Goal: Transaction & Acquisition: Purchase product/service

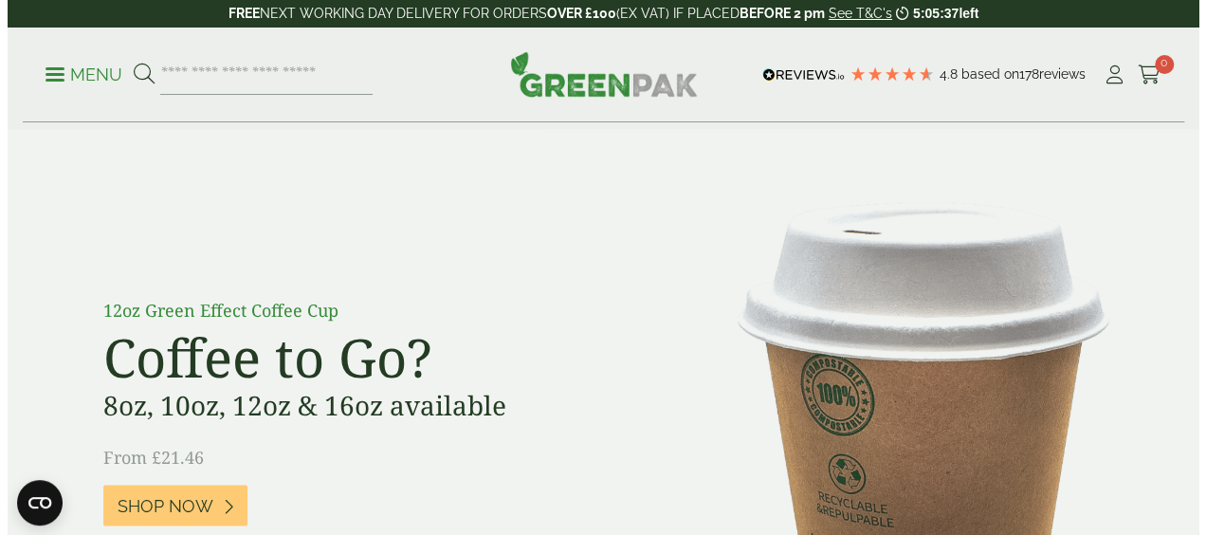
scroll to position [1358, 0]
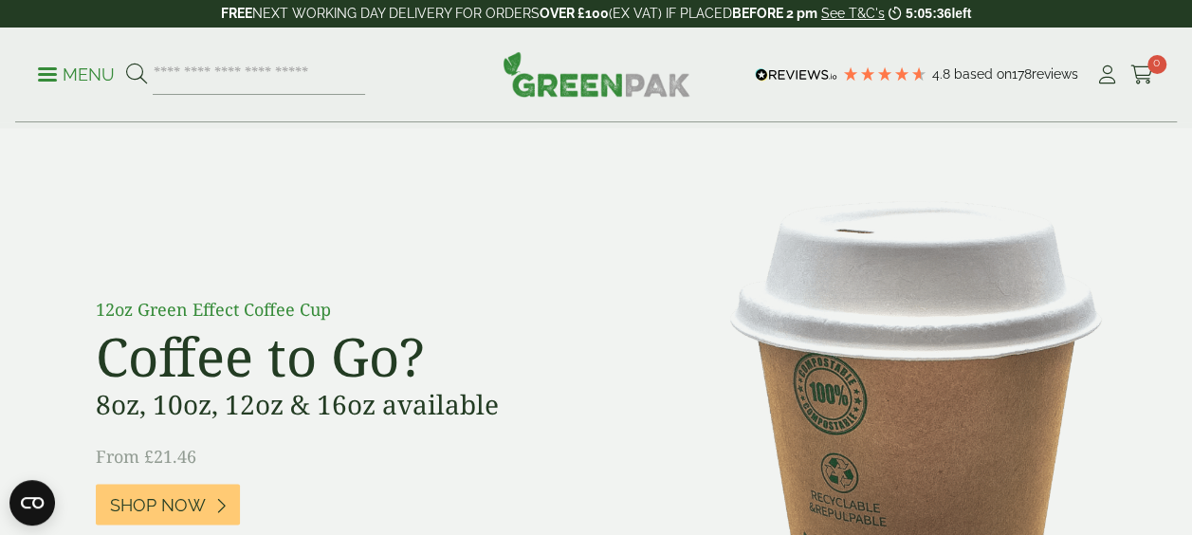
click at [66, 79] on p "Menu" at bounding box center [76, 75] width 77 height 23
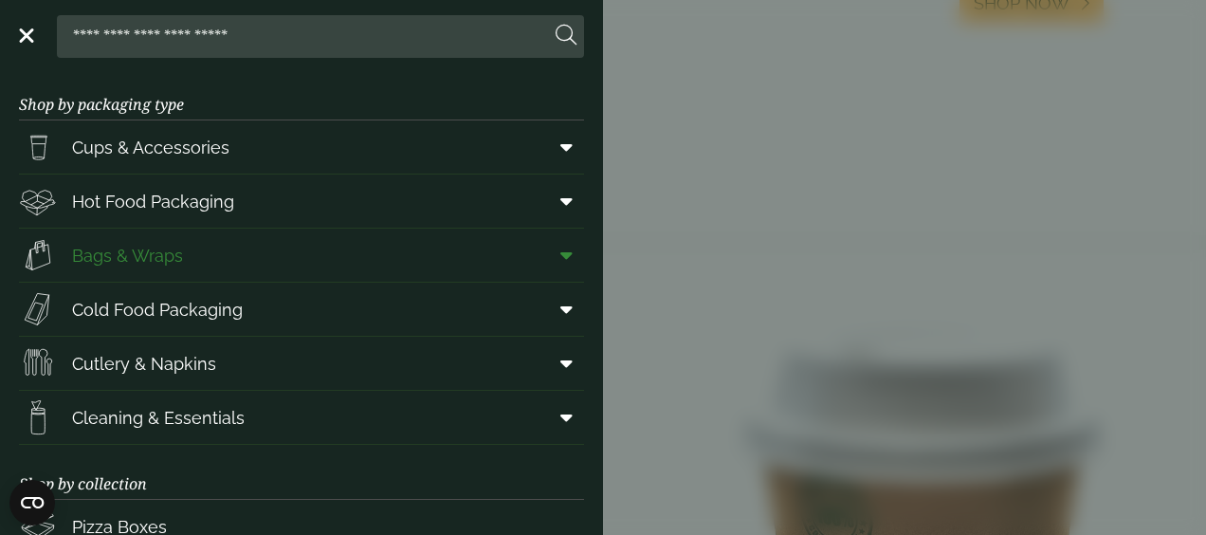
click at [192, 257] on link "Bags & Wraps" at bounding box center [301, 255] width 565 height 53
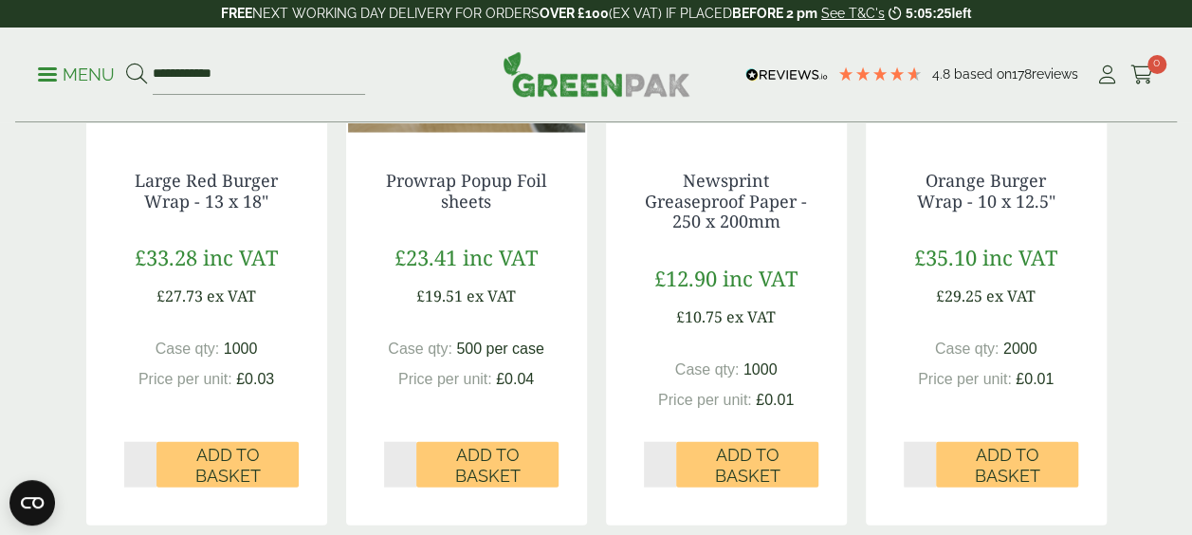
scroll to position [1864, 0]
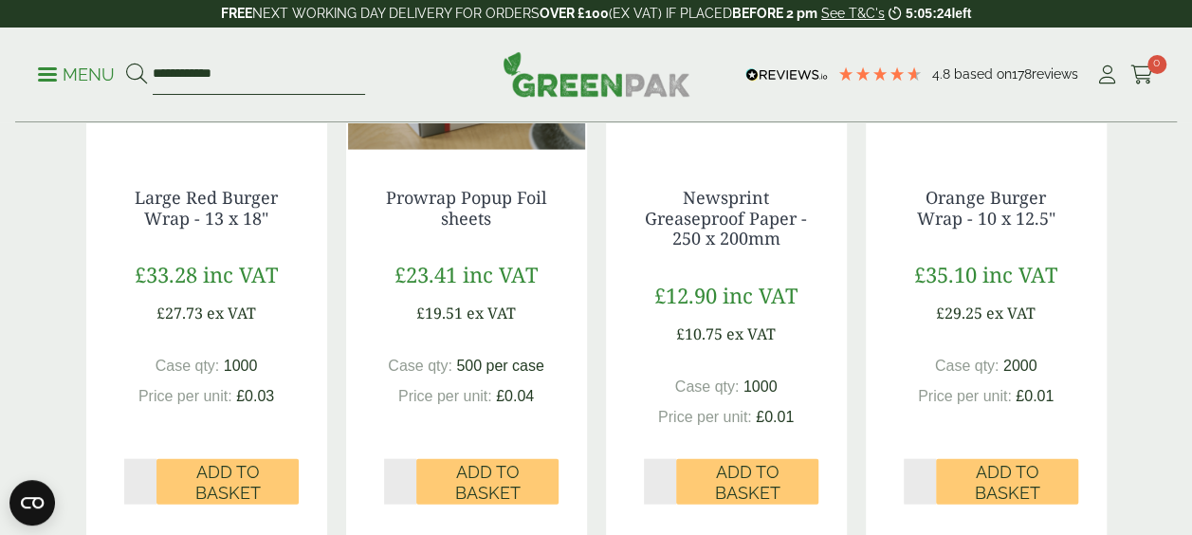
click at [215, 79] on input "**********" at bounding box center [259, 75] width 212 height 40
type input "*********"
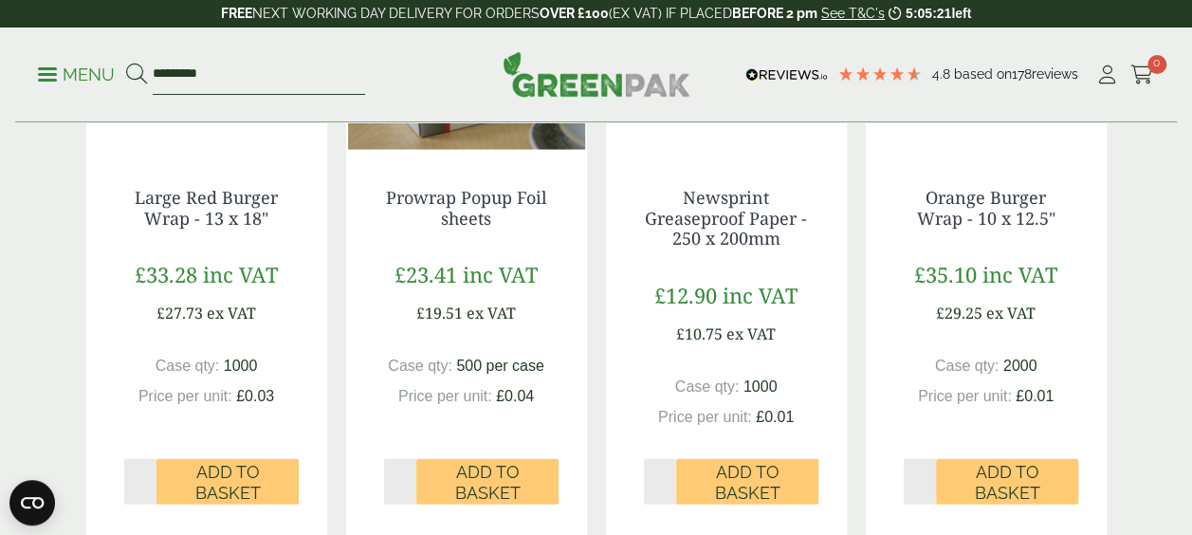
click at [126, 63] on button at bounding box center [136, 75] width 21 height 25
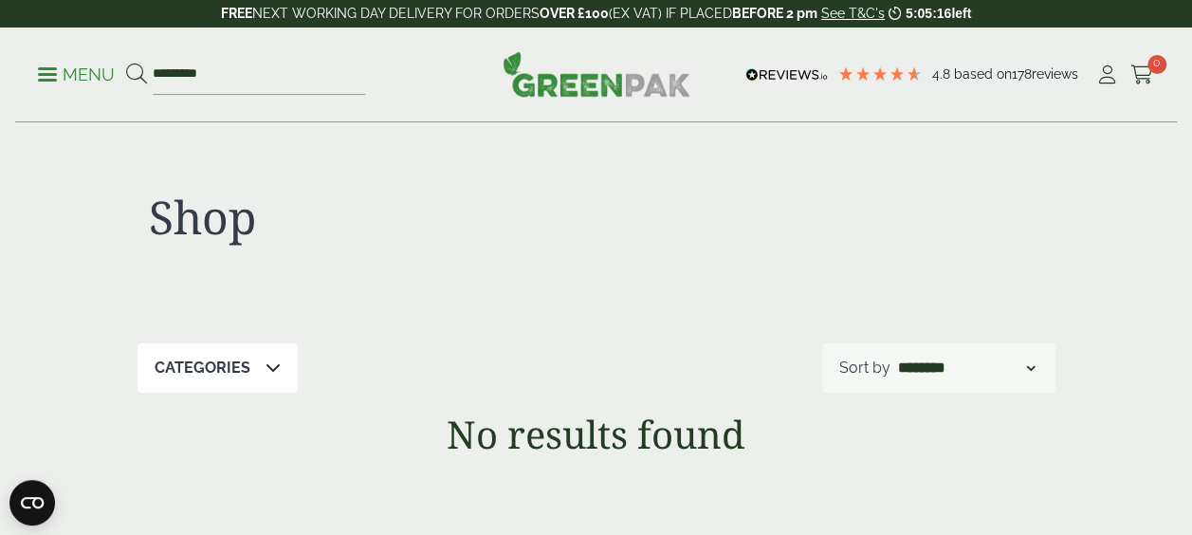
click at [55, 68] on link "Menu" at bounding box center [76, 73] width 77 height 19
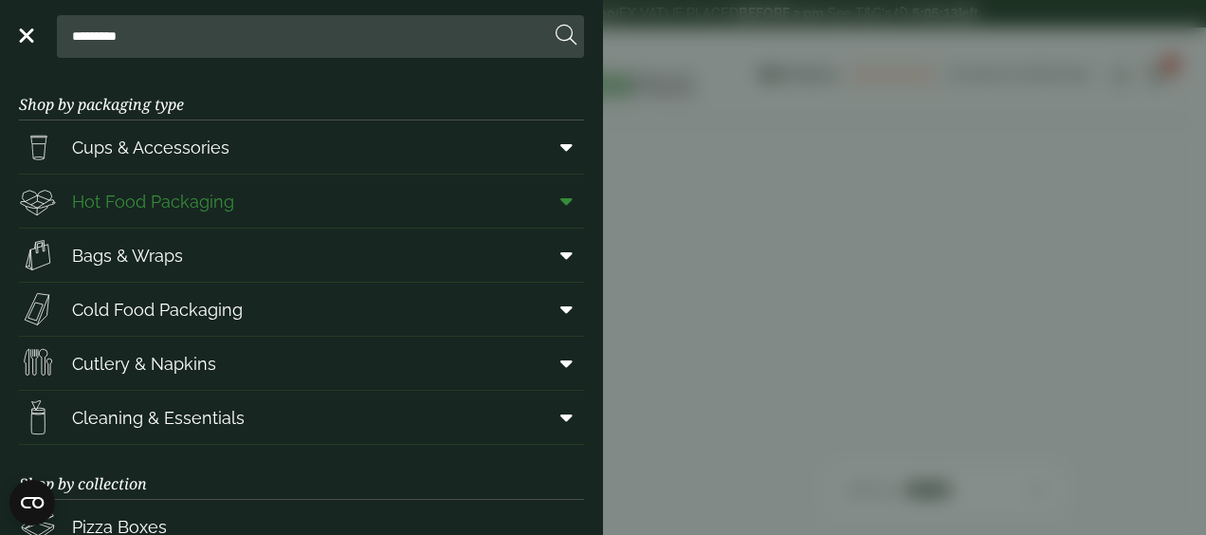
click at [168, 210] on span "Hot Food Packaging" at bounding box center [153, 202] width 162 height 26
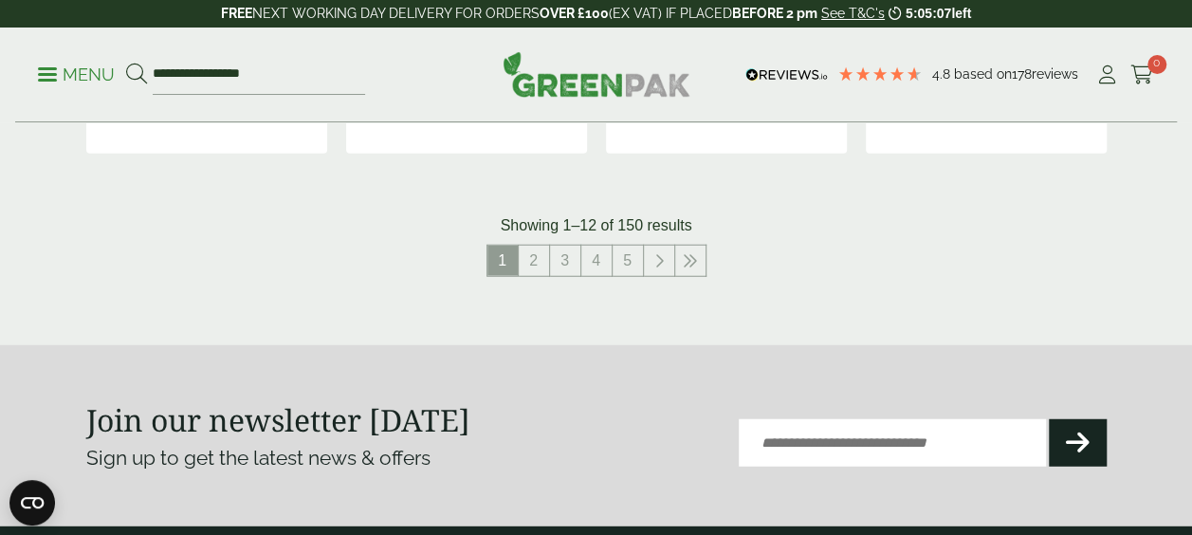
scroll to position [2334, 0]
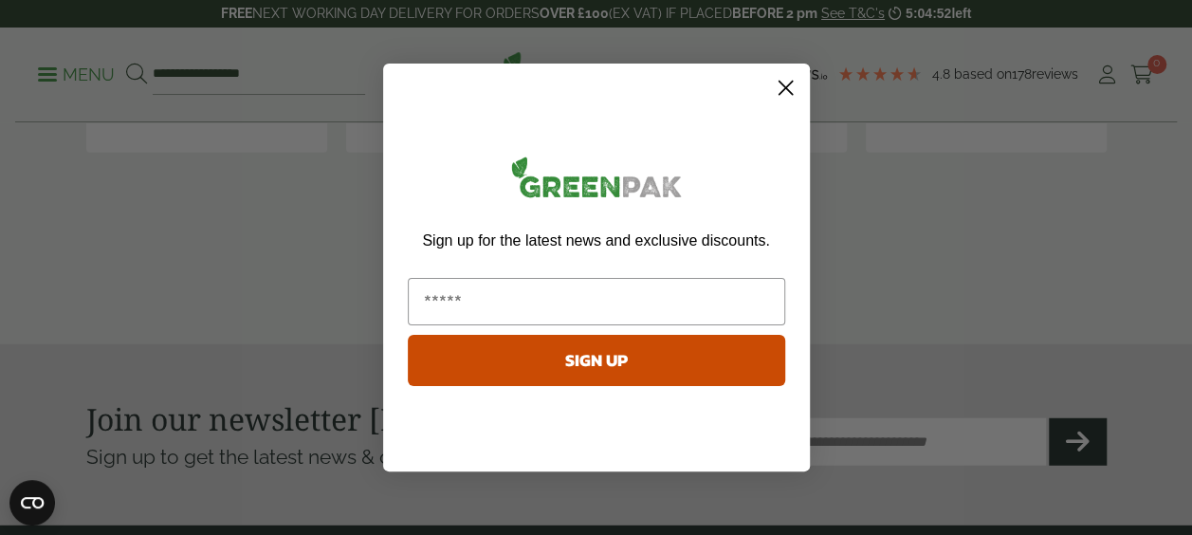
click at [784, 89] on icon "Close dialog" at bounding box center [784, 88] width 13 height 13
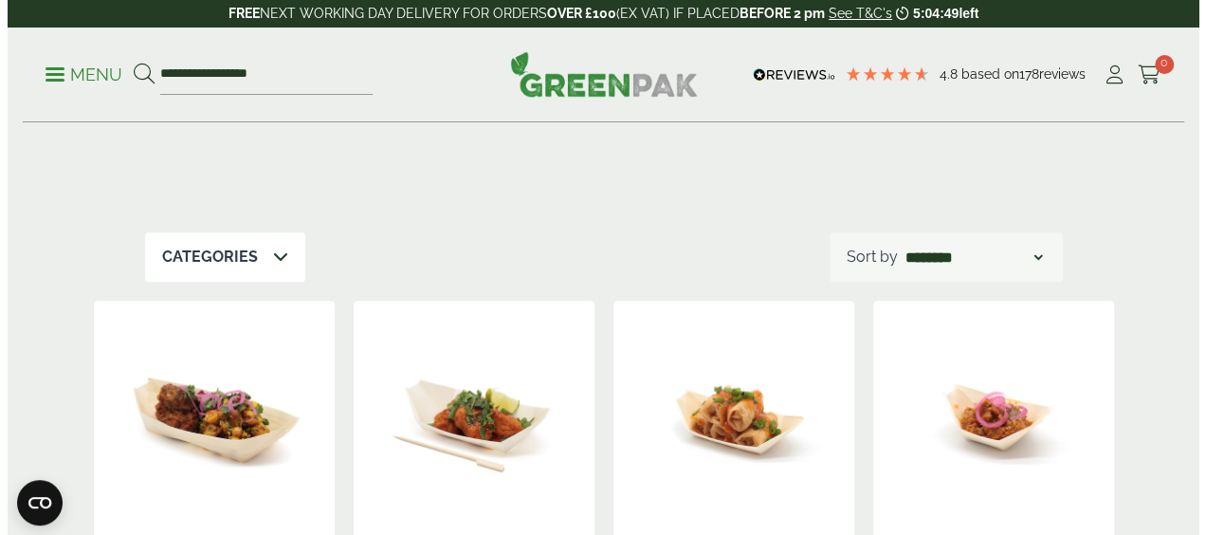
scroll to position [0, 0]
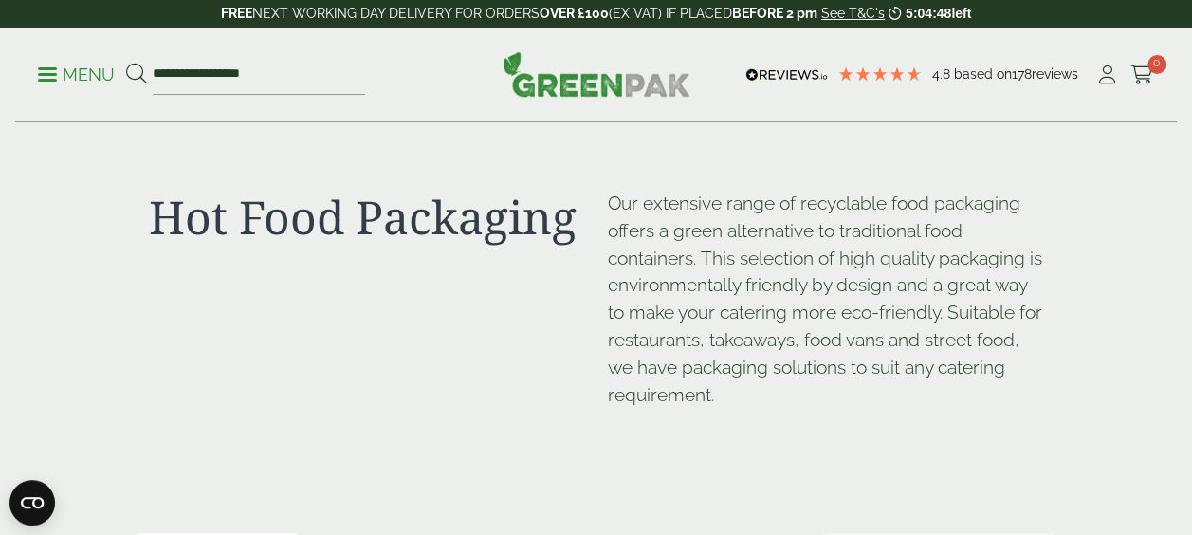
click at [69, 82] on p "Menu" at bounding box center [76, 75] width 77 height 23
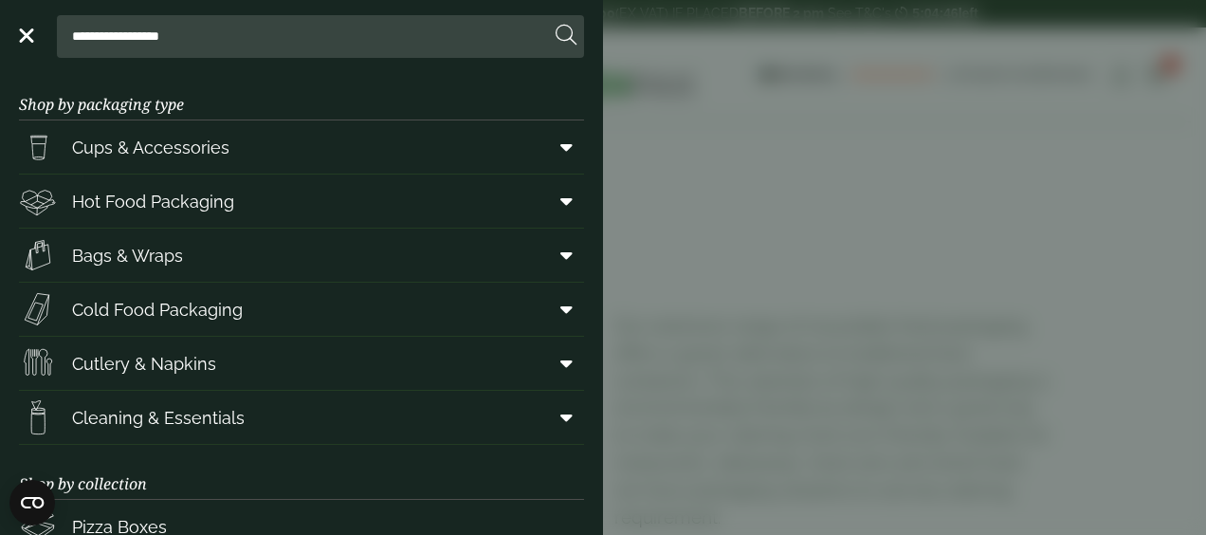
click at [154, 35] on input "**********" at bounding box center [306, 36] width 485 height 40
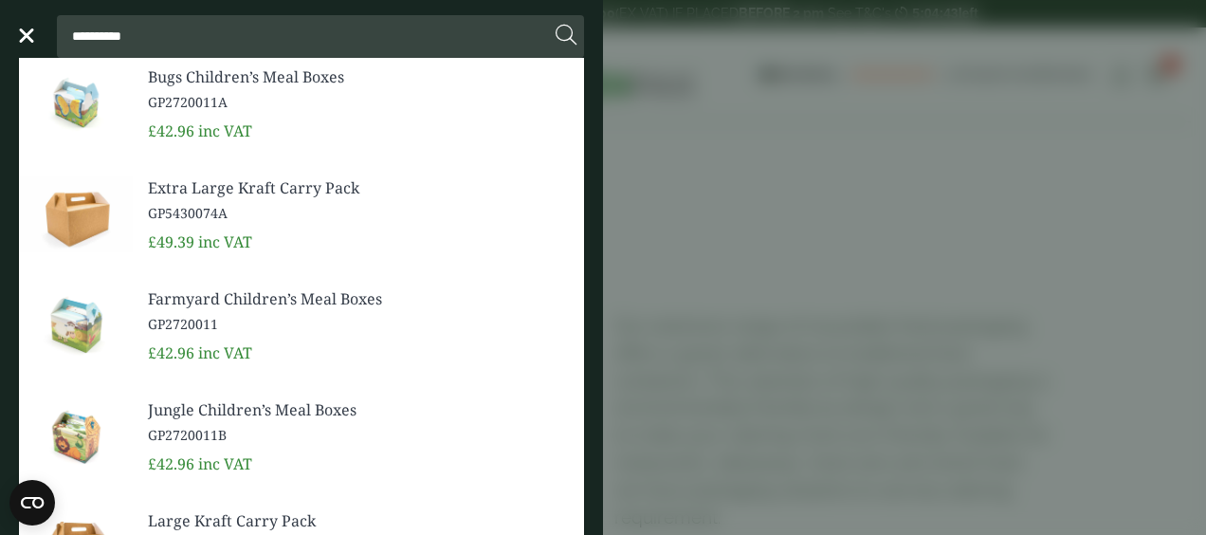
type input "**********"
click at [556, 24] on button at bounding box center [566, 36] width 21 height 25
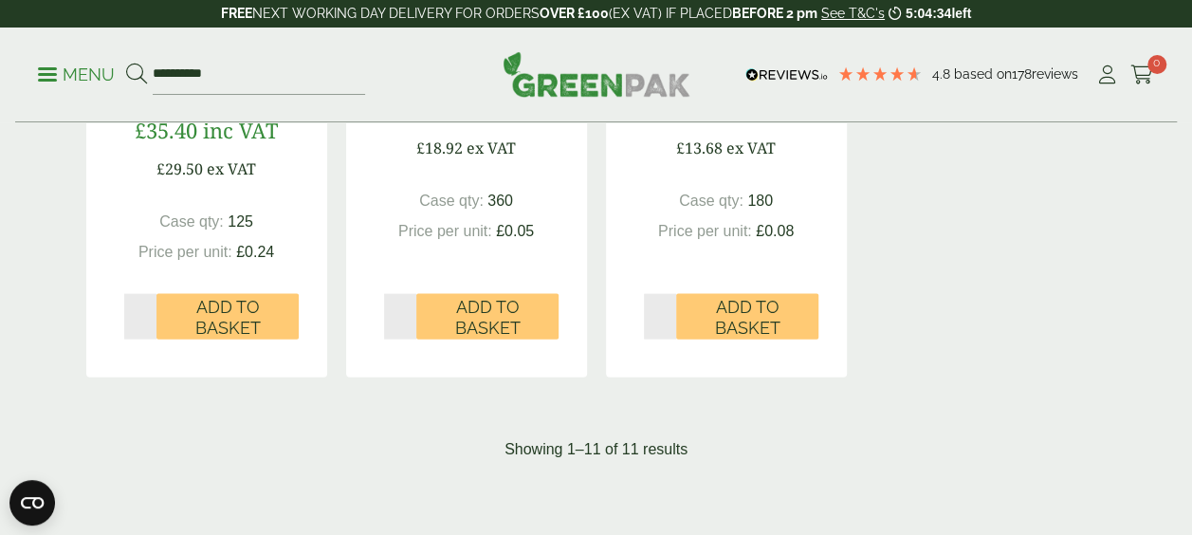
scroll to position [1920, 0]
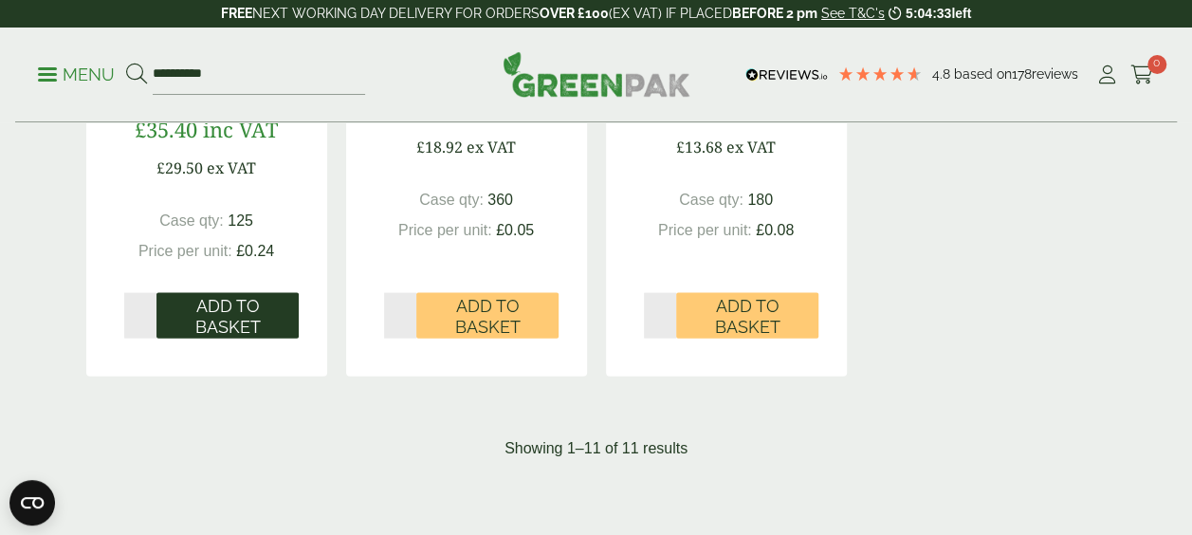
click at [219, 330] on span "Add to Basket" at bounding box center [228, 316] width 116 height 41
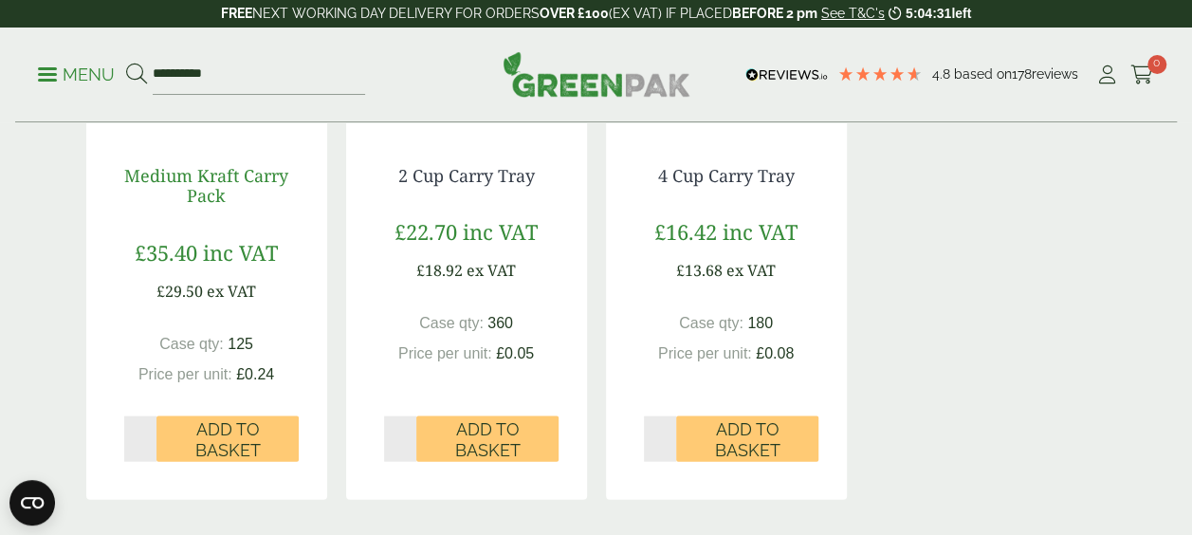
scroll to position [1582, 0]
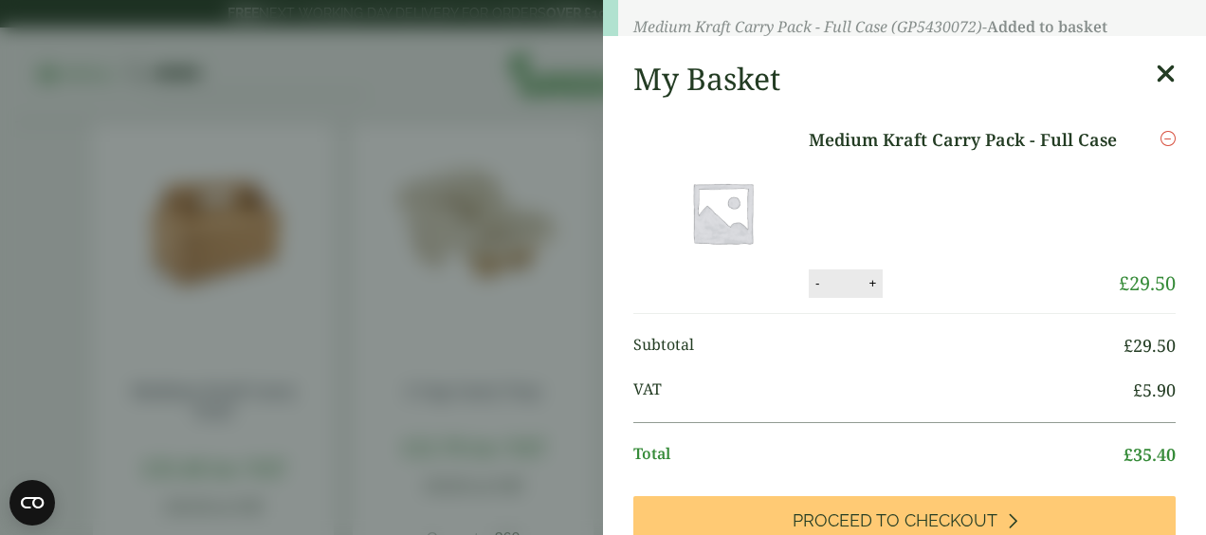
click at [225, 212] on aside "Medium Kraft Carry Pack - Full Case (GP5430072) - Added to basket My Basket Med…" at bounding box center [603, 267] width 1206 height 535
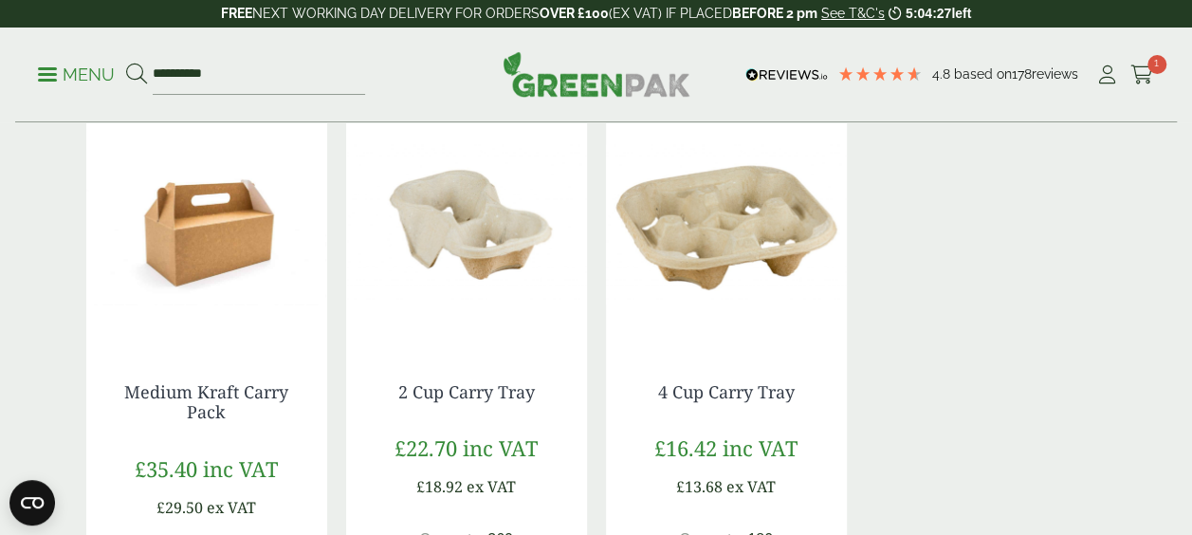
click at [230, 224] on img at bounding box center [206, 224] width 241 height 237
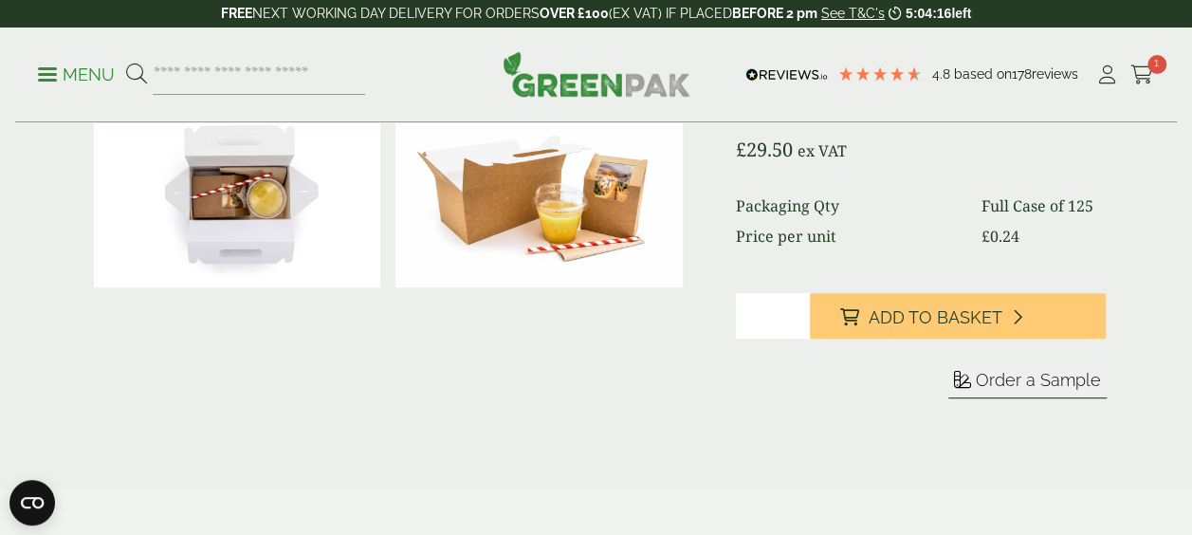
scroll to position [303, 0]
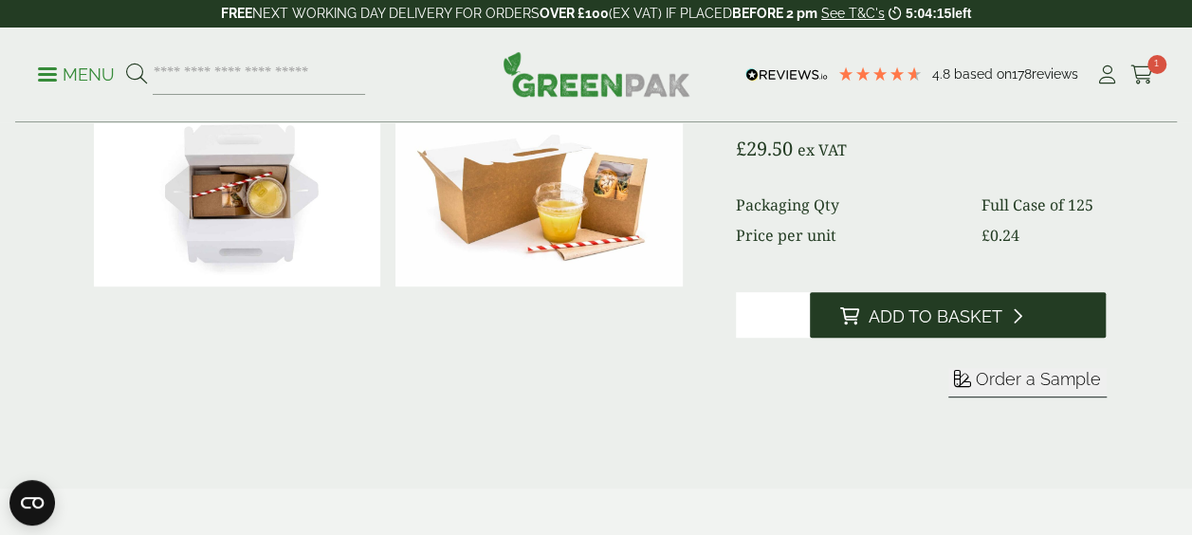
click at [884, 304] on button "Add to Basket" at bounding box center [958, 315] width 297 height 46
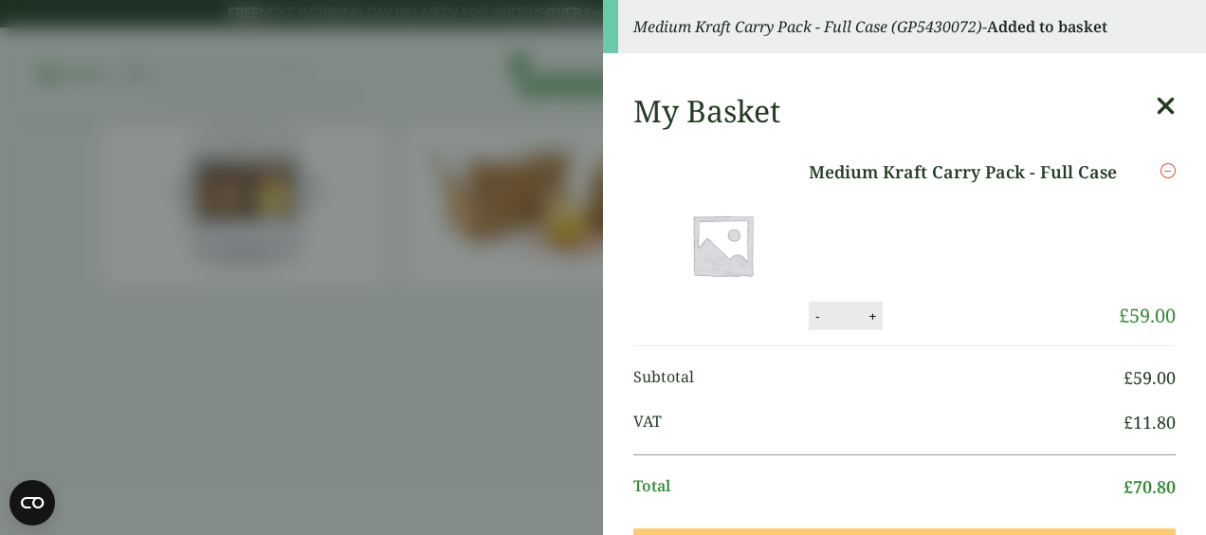
click at [1156, 108] on icon at bounding box center [1166, 106] width 20 height 27
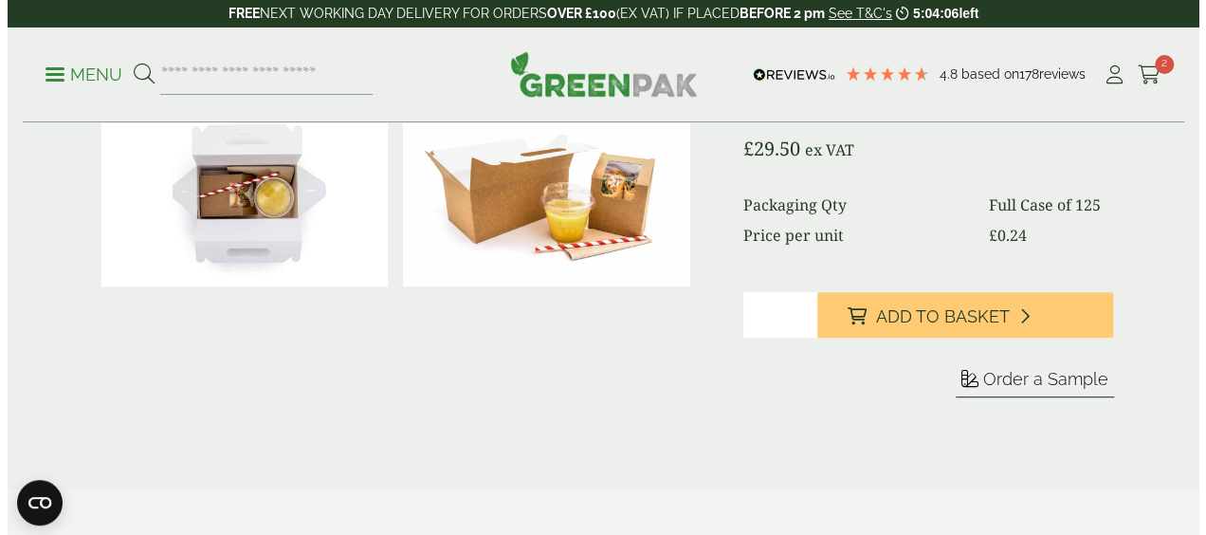
scroll to position [0, 0]
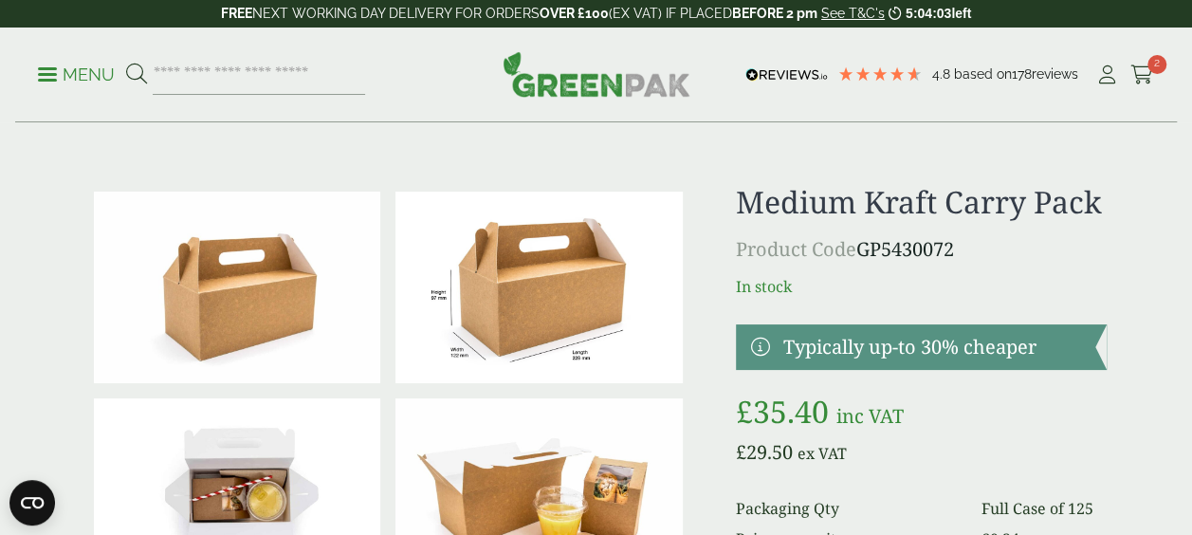
click at [44, 66] on p "Menu" at bounding box center [76, 75] width 77 height 23
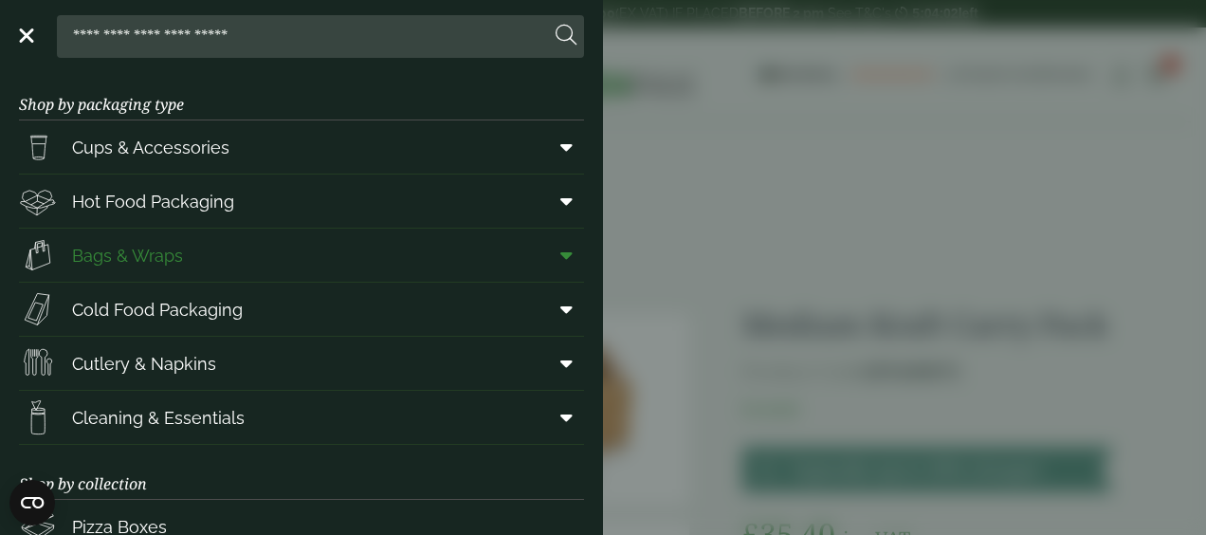
scroll to position [360, 0]
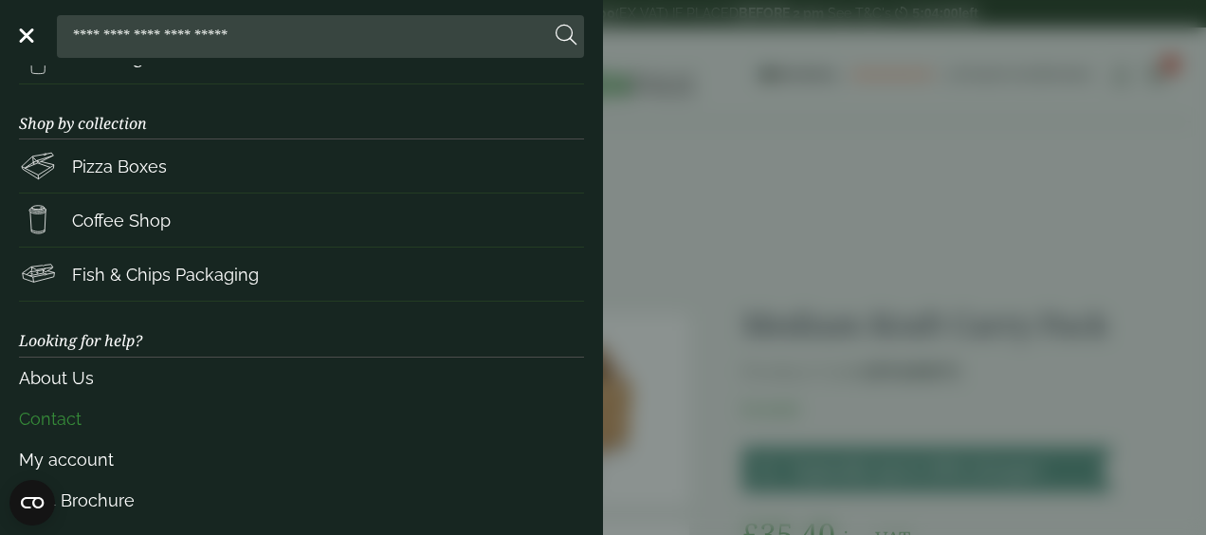
click at [34, 425] on link "Contact" at bounding box center [301, 418] width 565 height 41
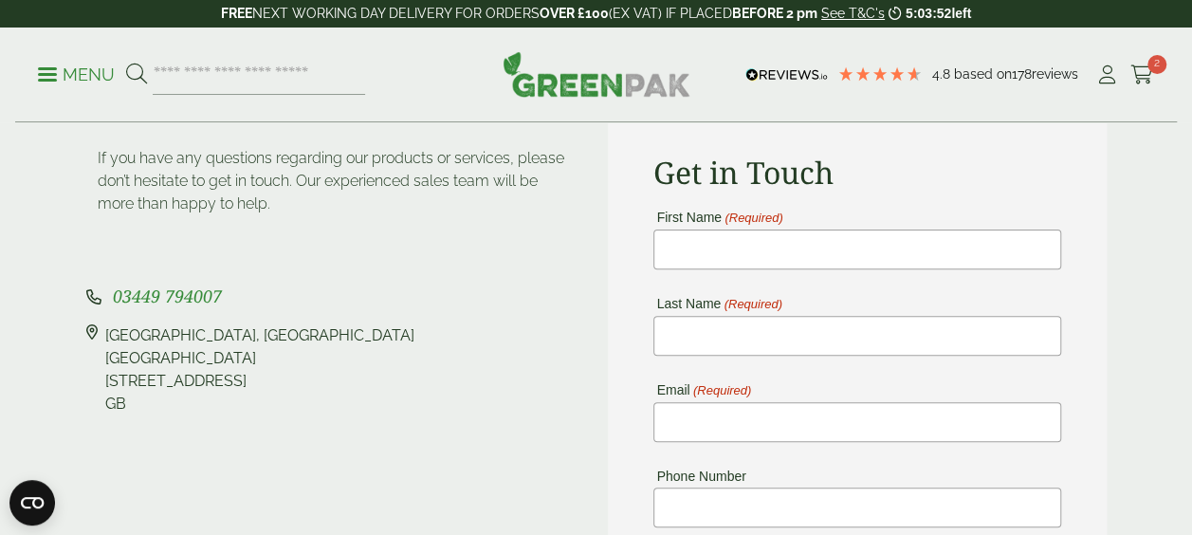
scroll to position [184, 0]
click at [99, 82] on p "Menu" at bounding box center [76, 75] width 77 height 23
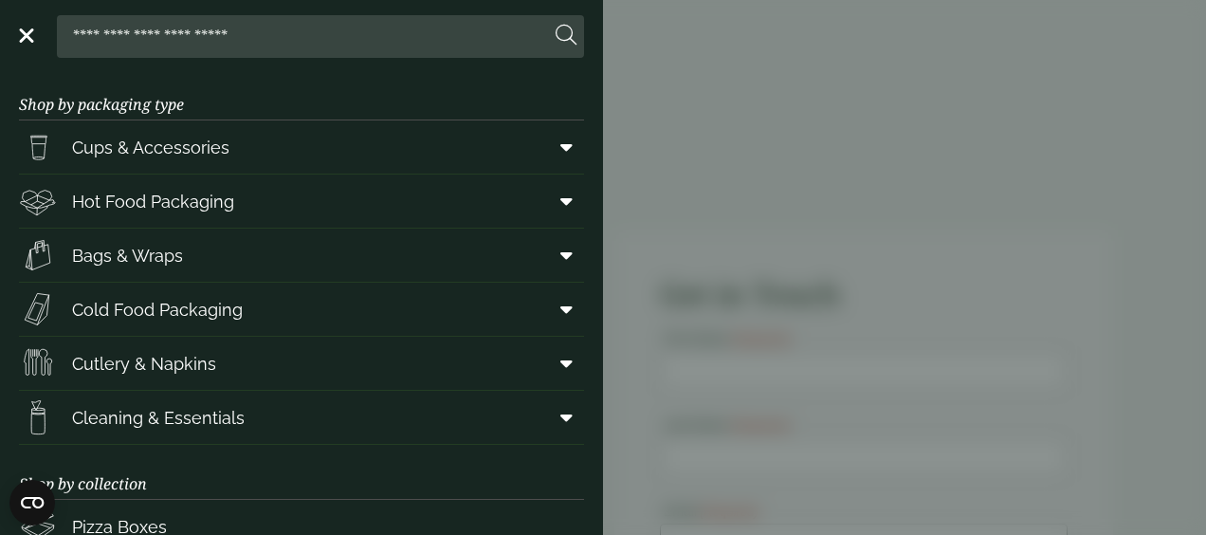
click at [26, 40] on link "Menu" at bounding box center [24, 34] width 19 height 19
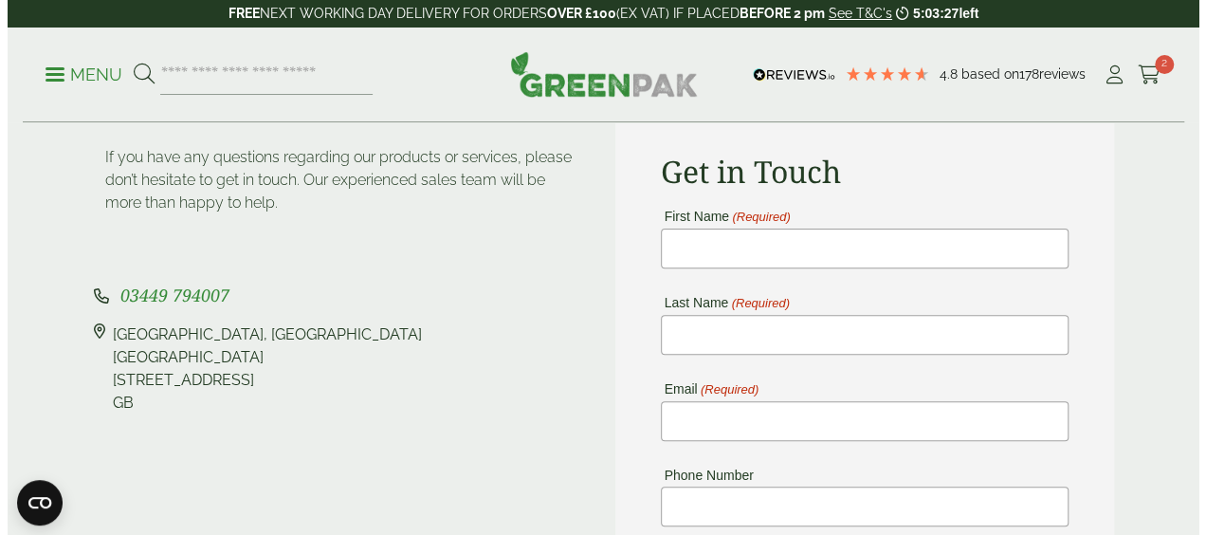
scroll to position [0, 0]
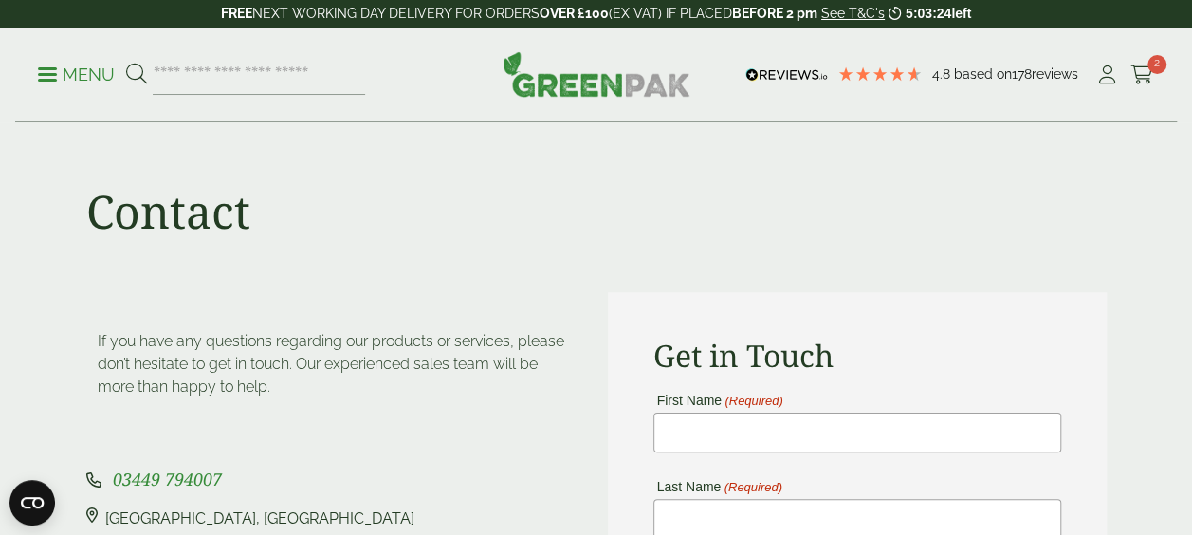
click at [86, 78] on p "Menu" at bounding box center [76, 75] width 77 height 23
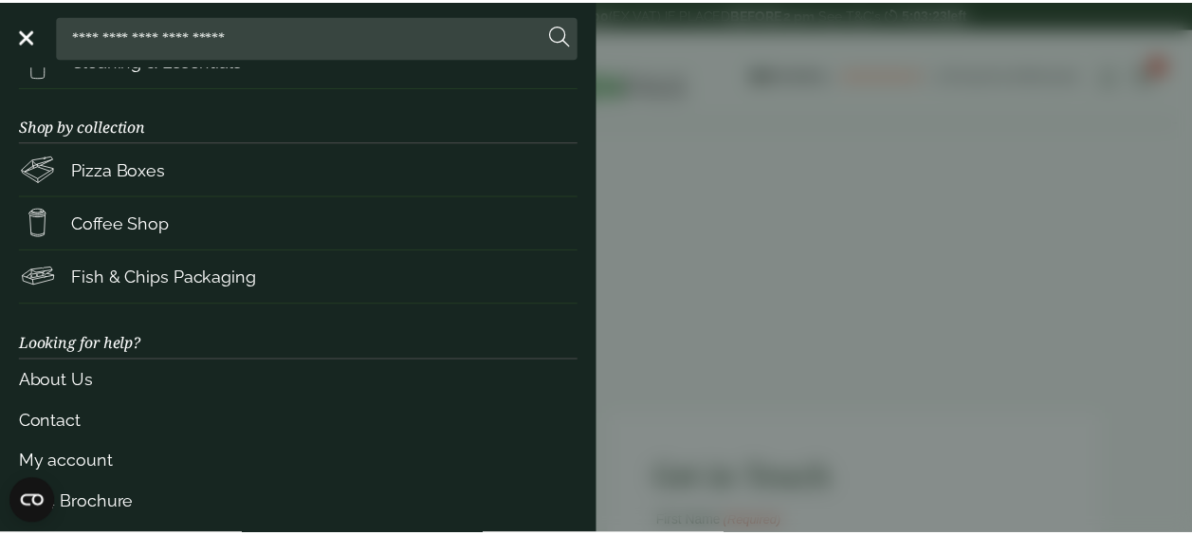
scroll to position [360, 0]
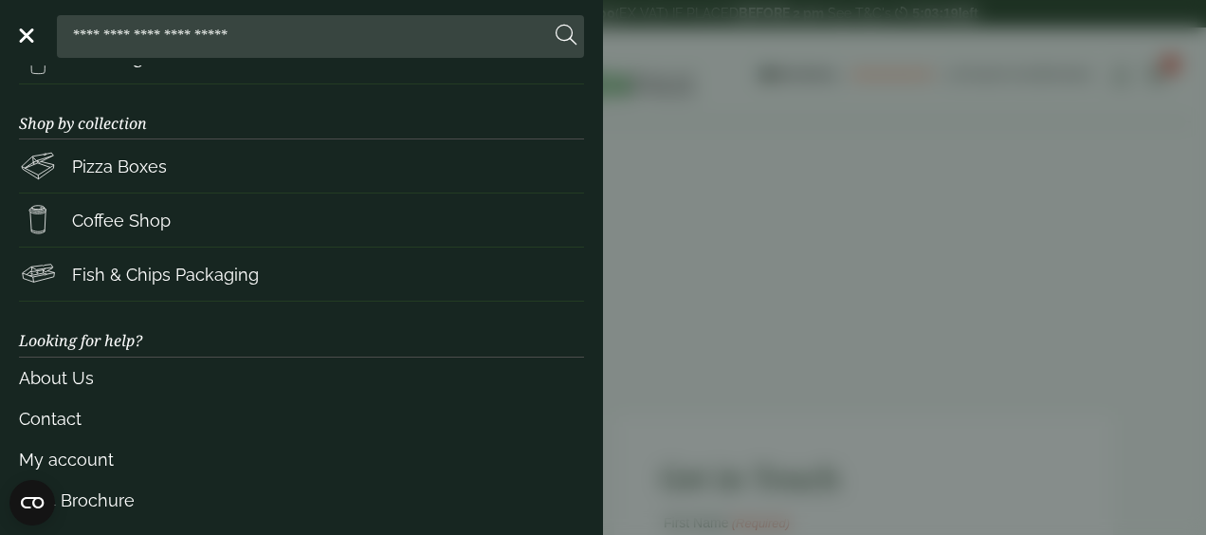
click at [29, 23] on div at bounding box center [301, 36] width 565 height 43
click at [643, 258] on aside "Close Shop by packaging type Cups & Accessories Hot Drink Paper Cups Smoothie C…" at bounding box center [603, 267] width 1206 height 535
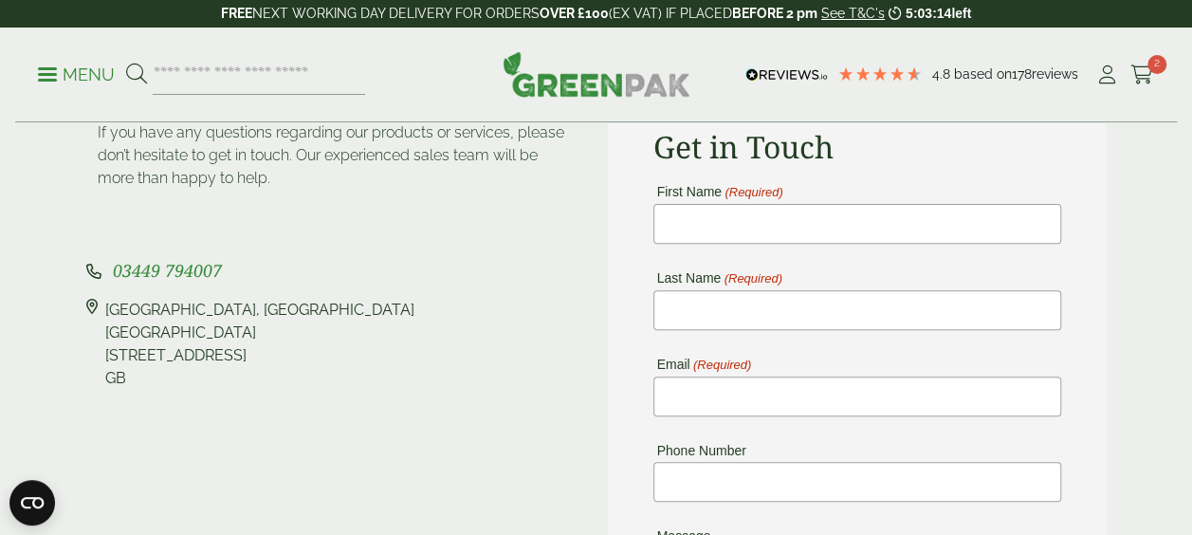
scroll to position [204, 0]
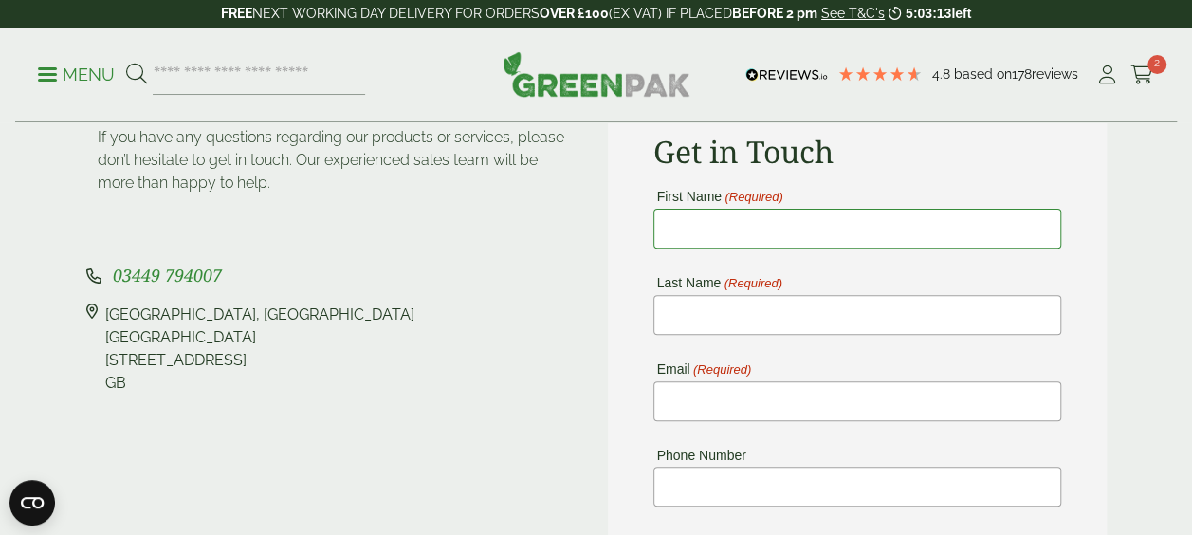
click at [683, 228] on input "First Name (Required)" at bounding box center [857, 229] width 408 height 40
type input "*******"
type input "**********"
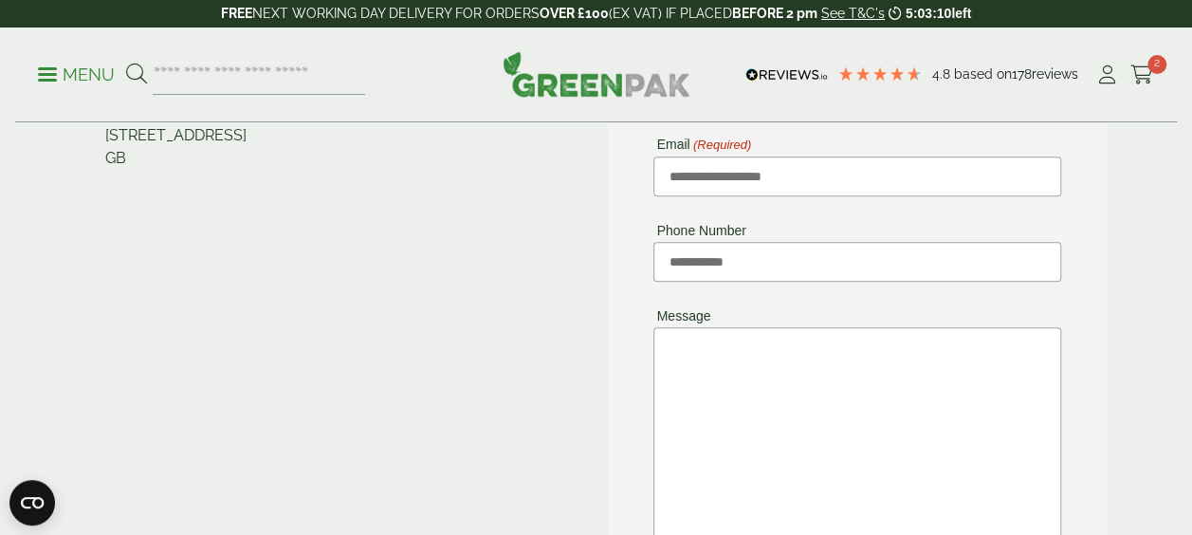
scroll to position [430, 0]
click at [732, 360] on textarea "Message" at bounding box center [857, 462] width 408 height 273
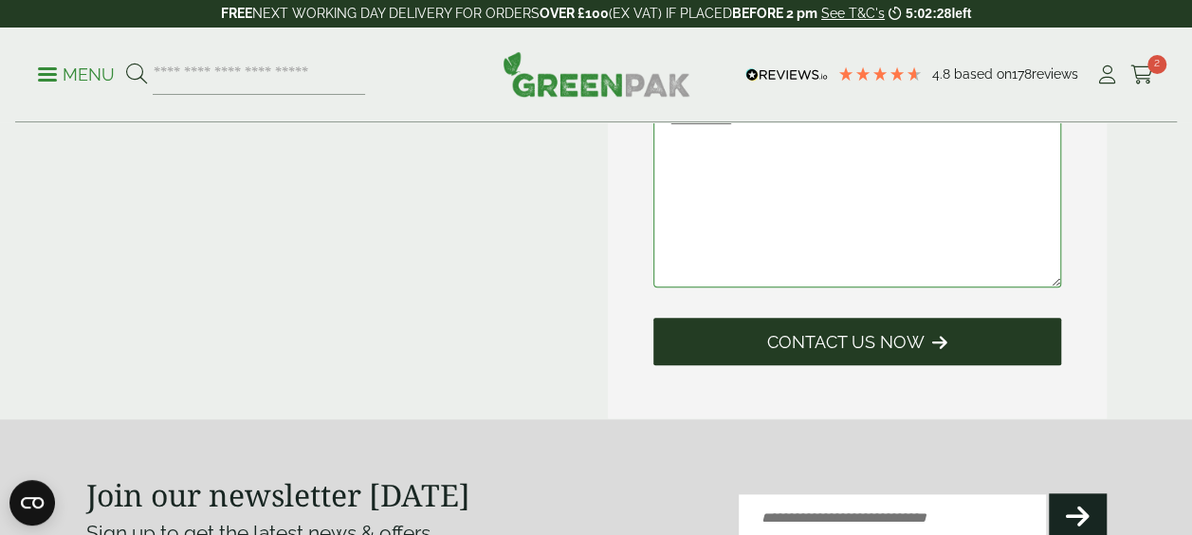
scroll to position [742, 0]
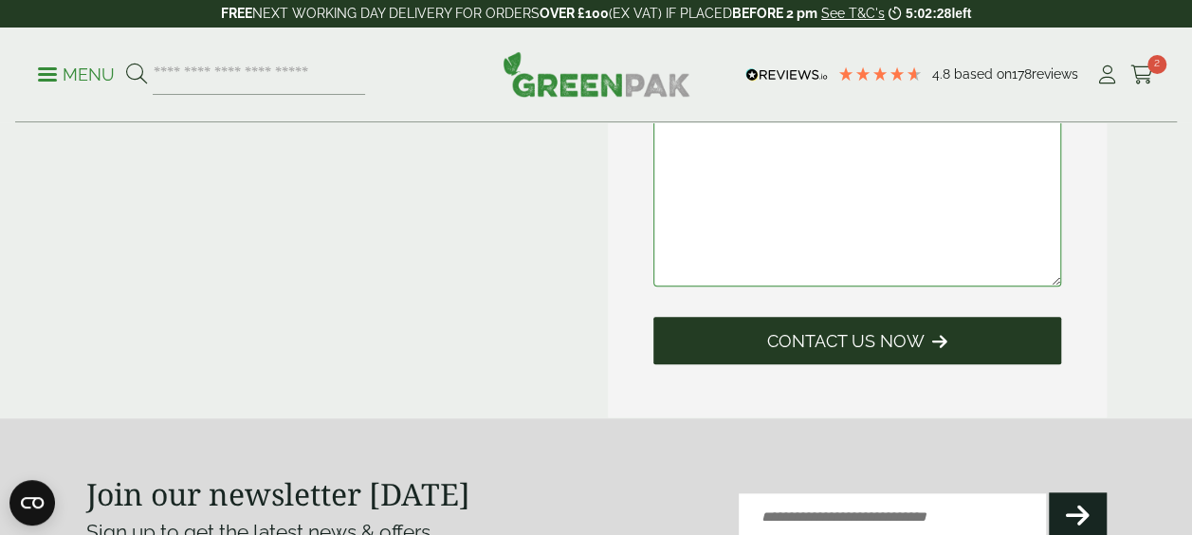
type textarea "**********"
click at [785, 351] on span "Contact Us Now" at bounding box center [845, 341] width 157 height 21
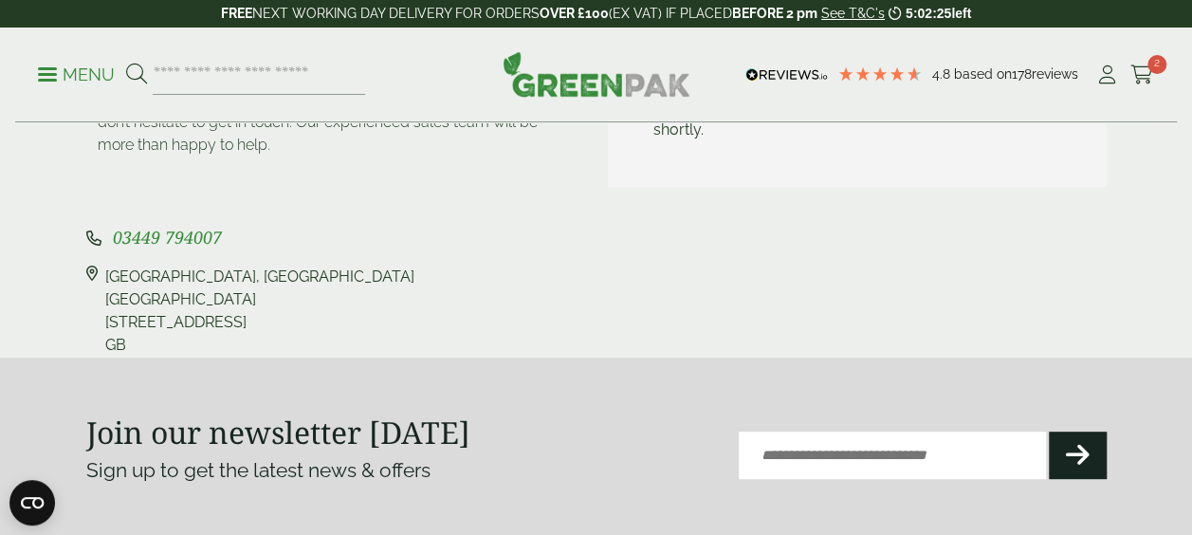
scroll to position [0, 0]
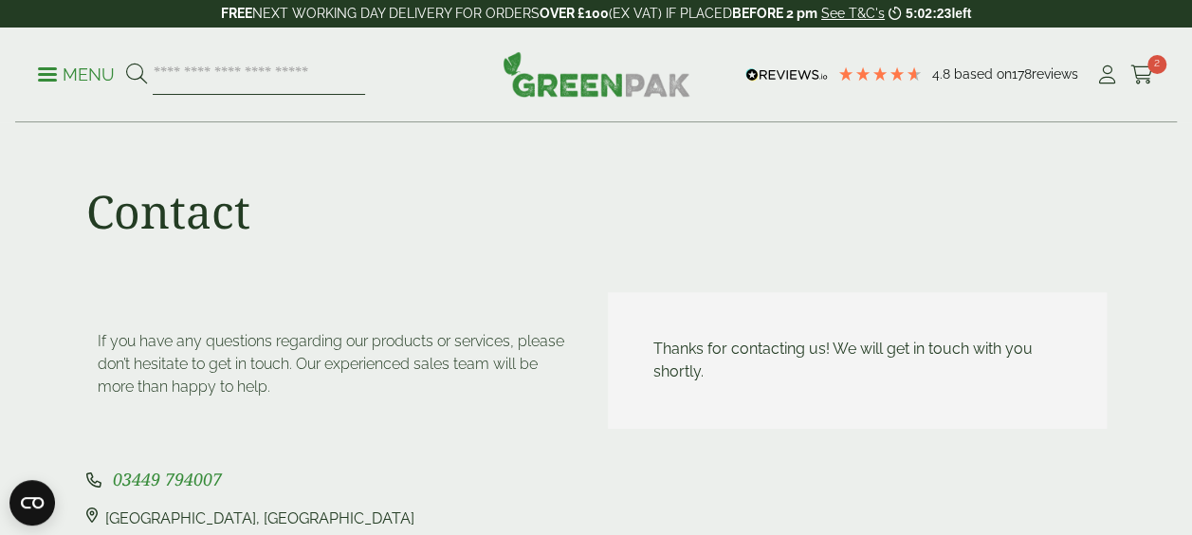
click at [252, 81] on input "search" at bounding box center [259, 75] width 212 height 40
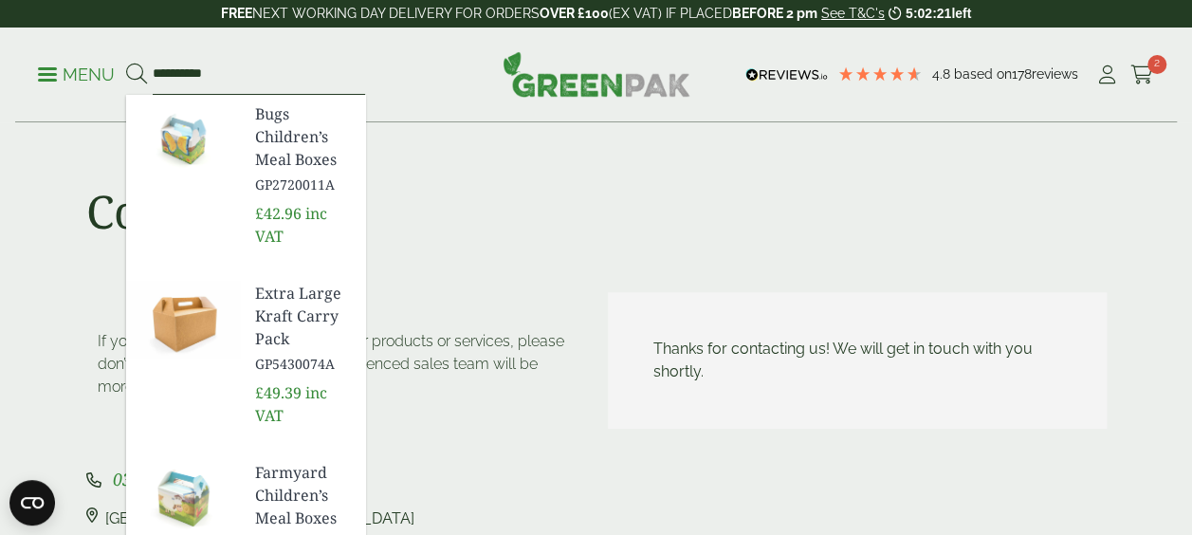
type input "**********"
click at [126, 63] on button at bounding box center [136, 75] width 21 height 25
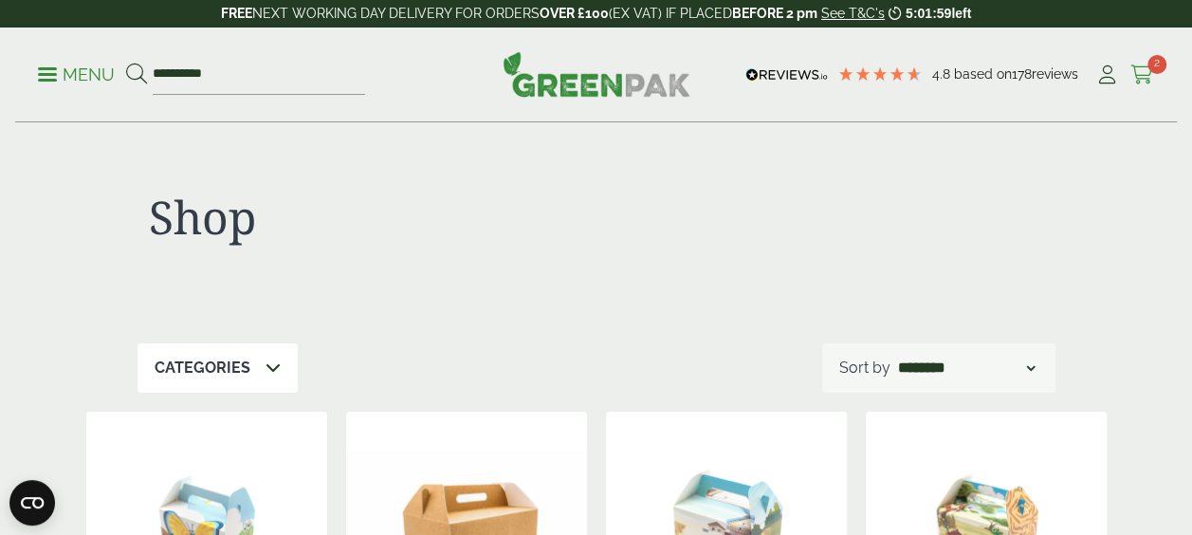
click at [1151, 82] on icon at bounding box center [1142, 74] width 24 height 19
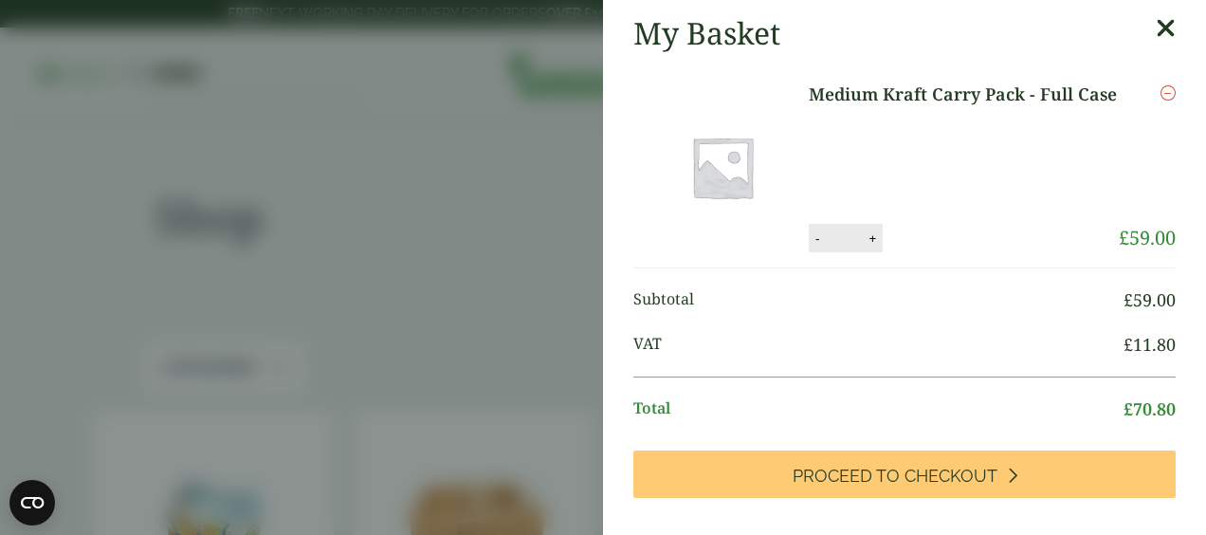
click at [864, 243] on button "+" at bounding box center [872, 238] width 19 height 16
click at [864, 243] on li "Medium Kraft Carry Pack - Full Case Medium Kraft Carry Pack - Full Case quantit…" at bounding box center [904, 167] width 542 height 202
click at [863, 230] on button "+" at bounding box center [872, 238] width 19 height 16
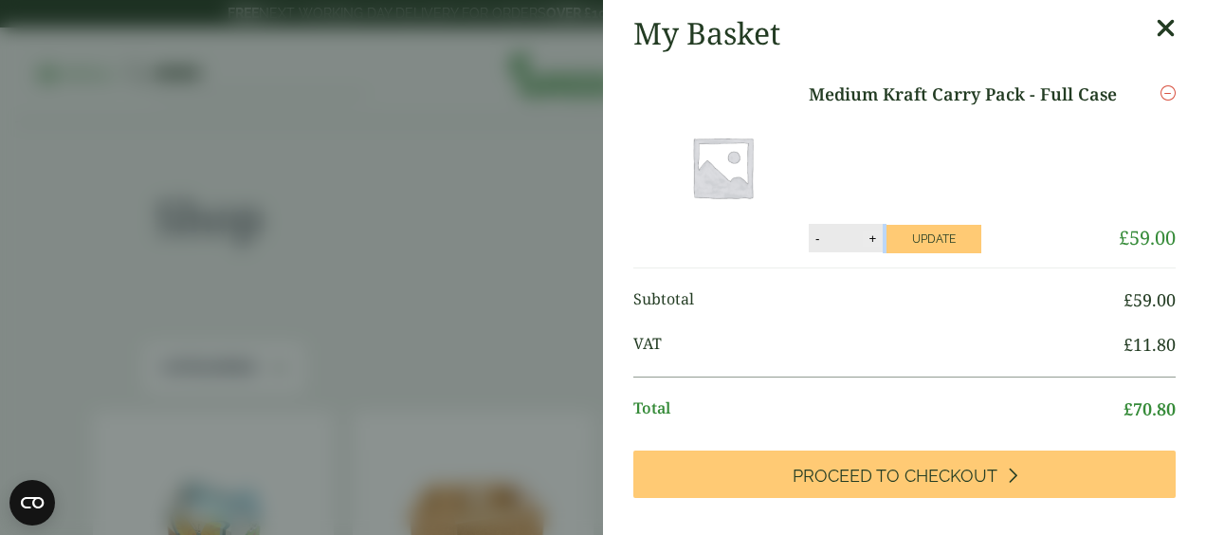
click at [863, 230] on button "+" at bounding box center [872, 238] width 19 height 16
type input "**"
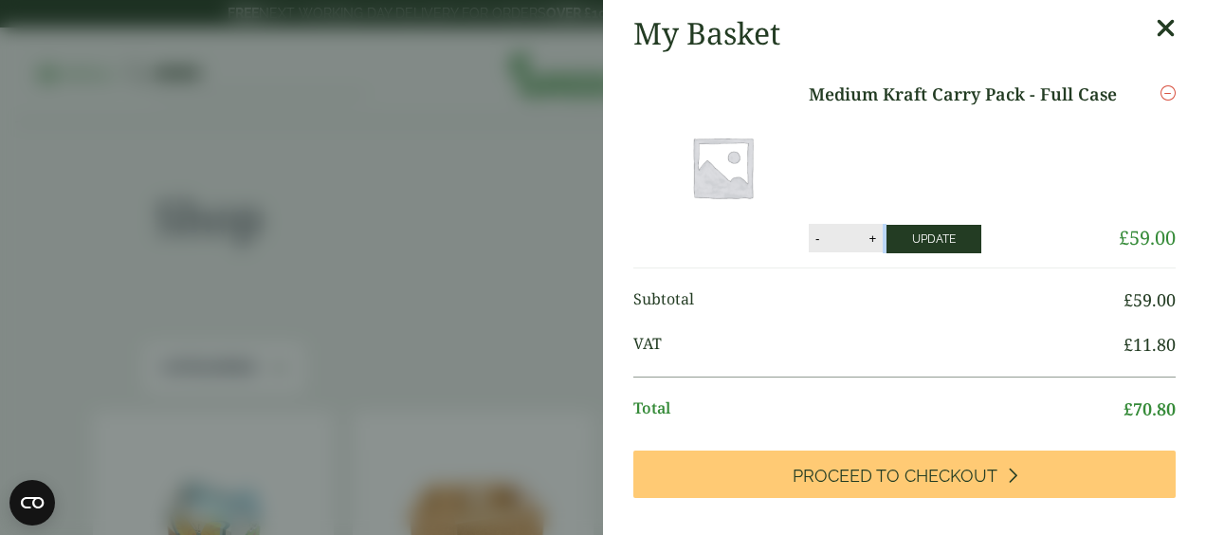
click at [918, 225] on button "Update" at bounding box center [934, 239] width 95 height 28
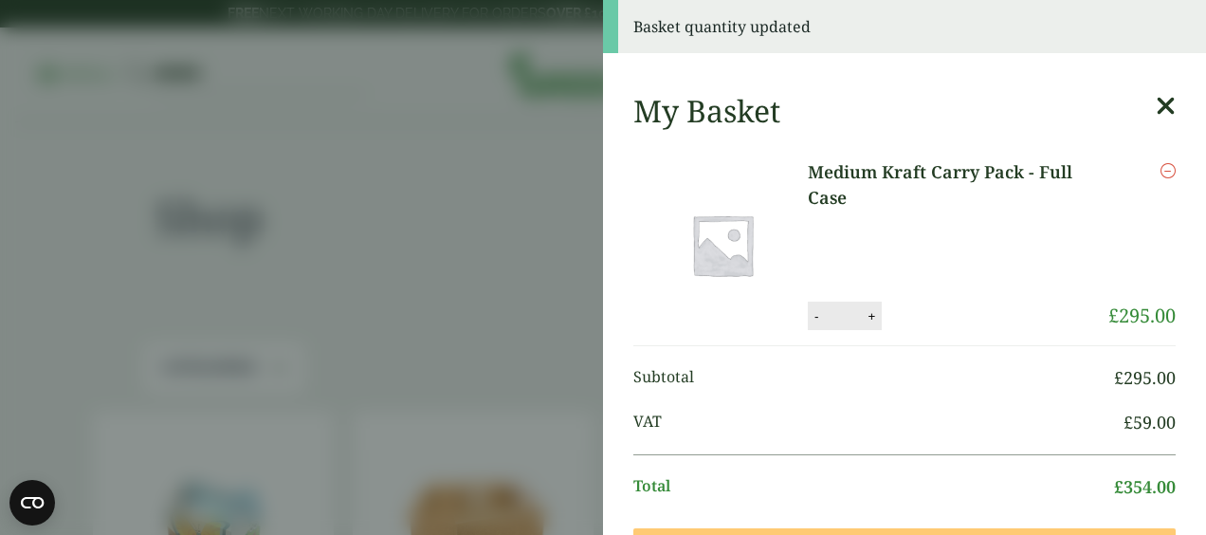
click at [806, 474] on span "Total" at bounding box center [873, 487] width 481 height 26
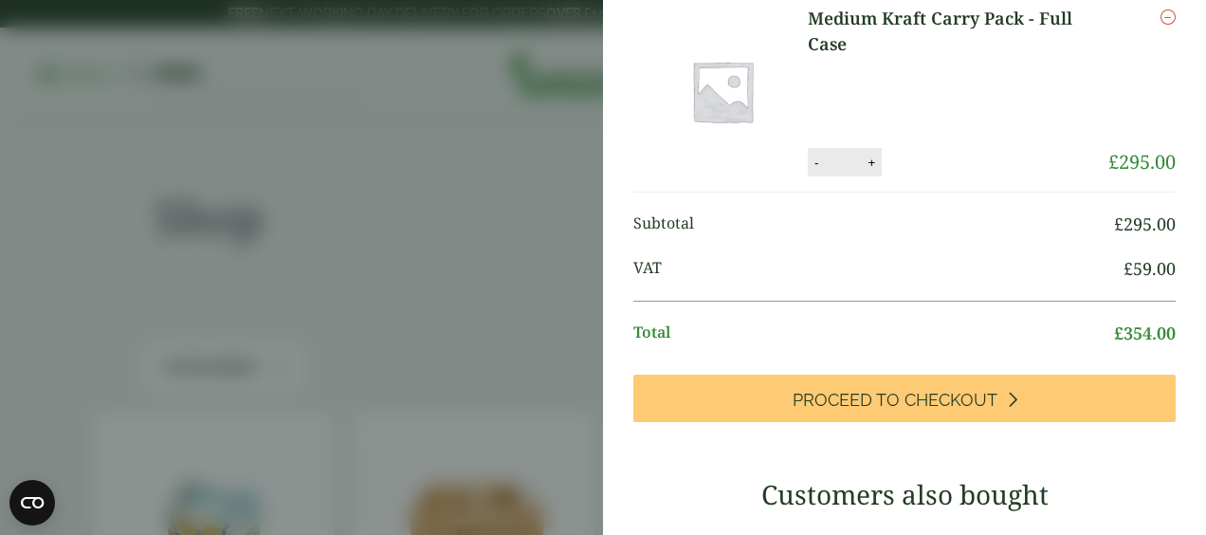
scroll to position [163, 0]
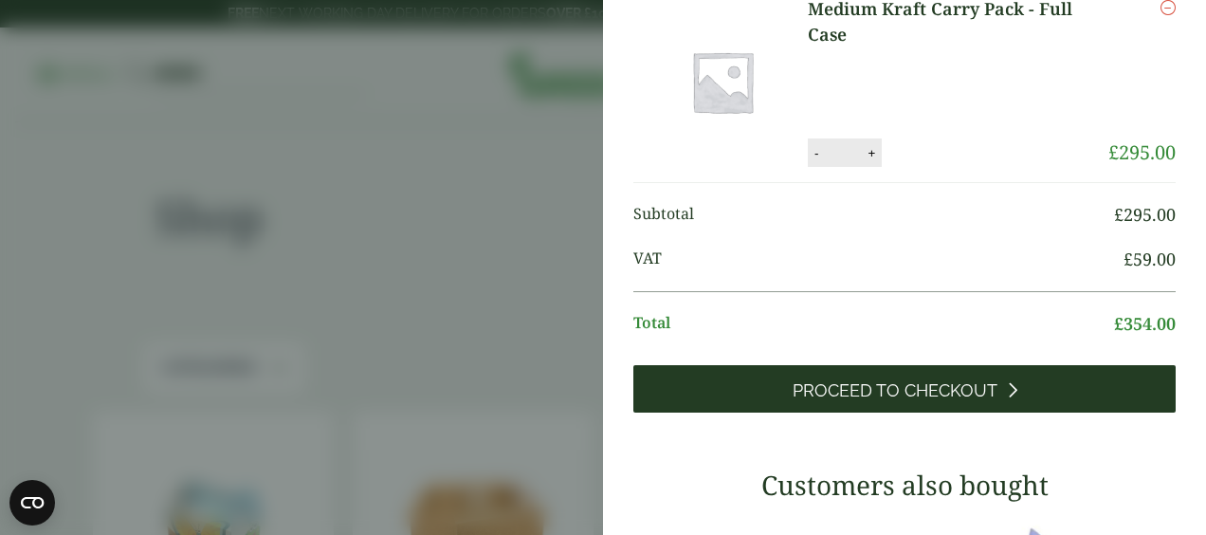
click at [837, 368] on link "Proceed to Checkout" at bounding box center [904, 388] width 542 height 47
